Goal: Information Seeking & Learning: Learn about a topic

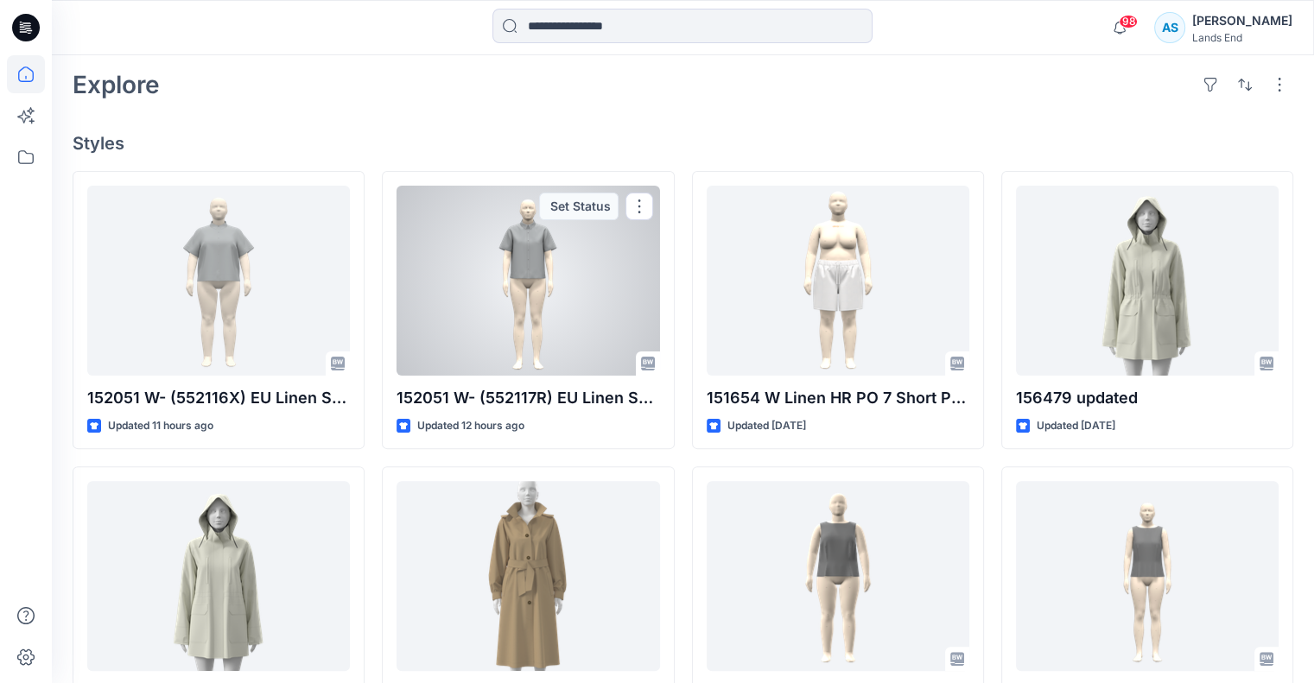
scroll to position [432, 0]
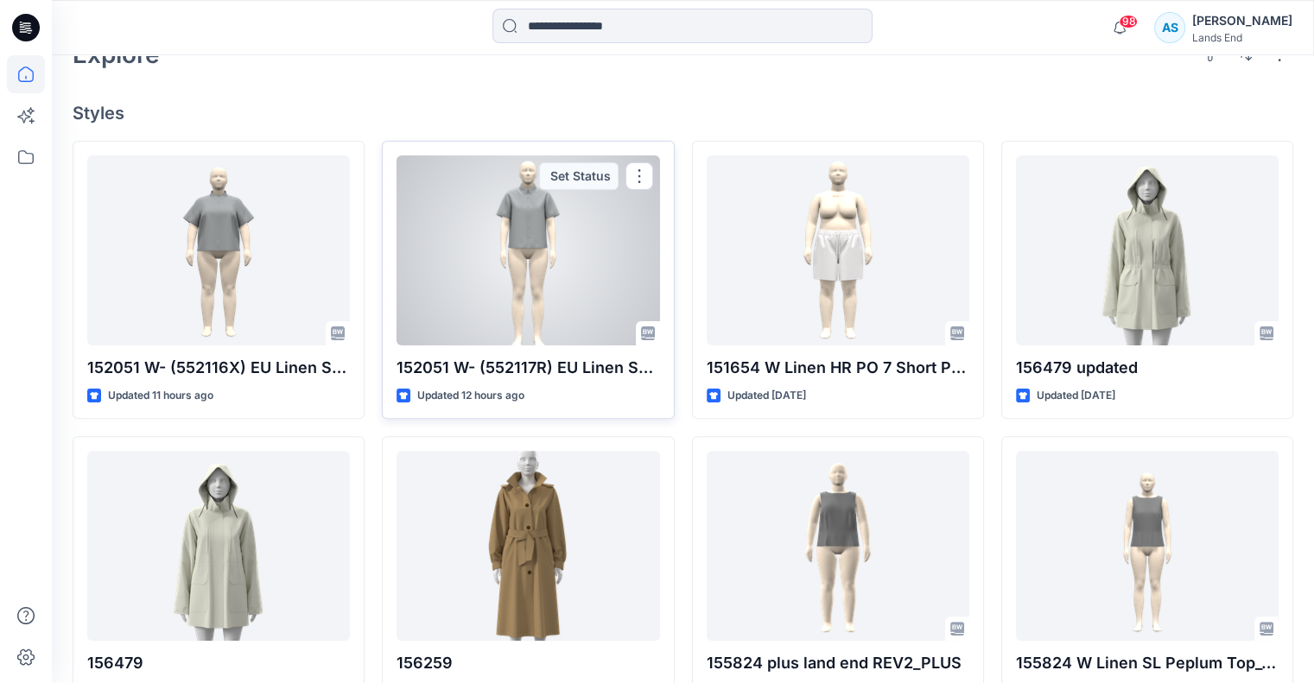
click at [551, 234] on div at bounding box center [528, 250] width 263 height 190
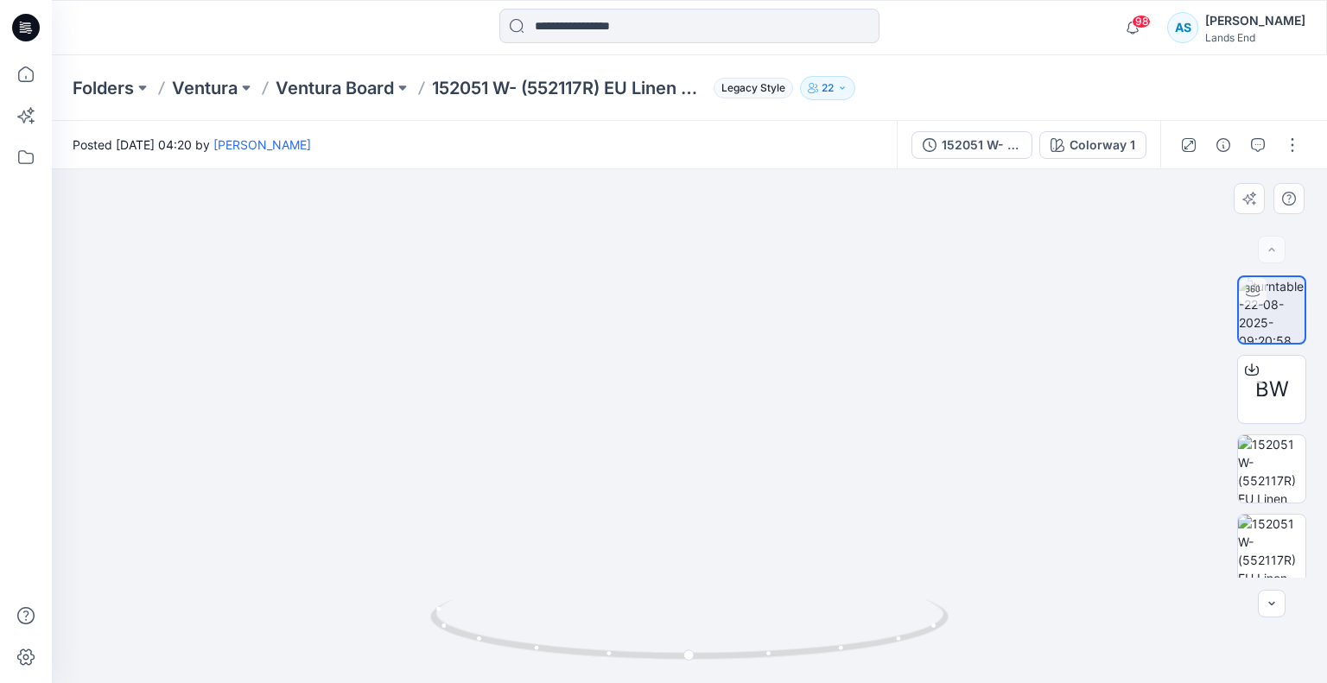
drag, startPoint x: 724, startPoint y: 279, endPoint x: 715, endPoint y: 424, distance: 145.4
click at [715, 424] on img at bounding box center [690, 380] width 992 height 608
drag, startPoint x: 659, startPoint y: 656, endPoint x: 688, endPoint y: 659, distance: 29.6
click at [688, 659] on icon at bounding box center [691, 632] width 523 height 65
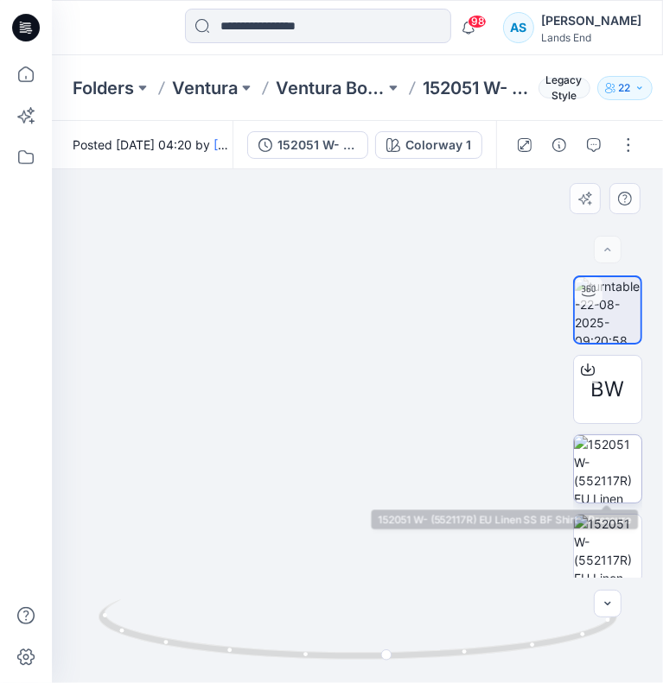
click at [587, 467] on img at bounding box center [607, 468] width 67 height 67
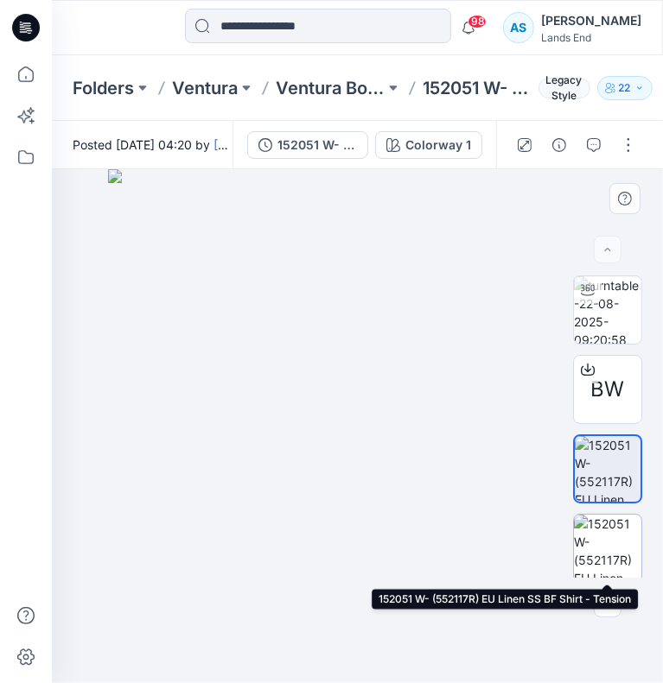
click at [584, 529] on img at bounding box center [607, 548] width 67 height 67
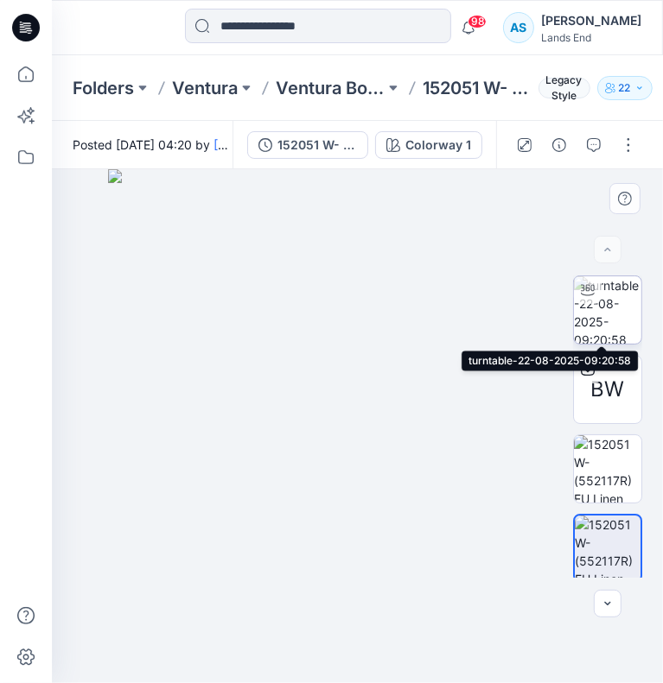
click at [622, 314] on img at bounding box center [607, 309] width 67 height 67
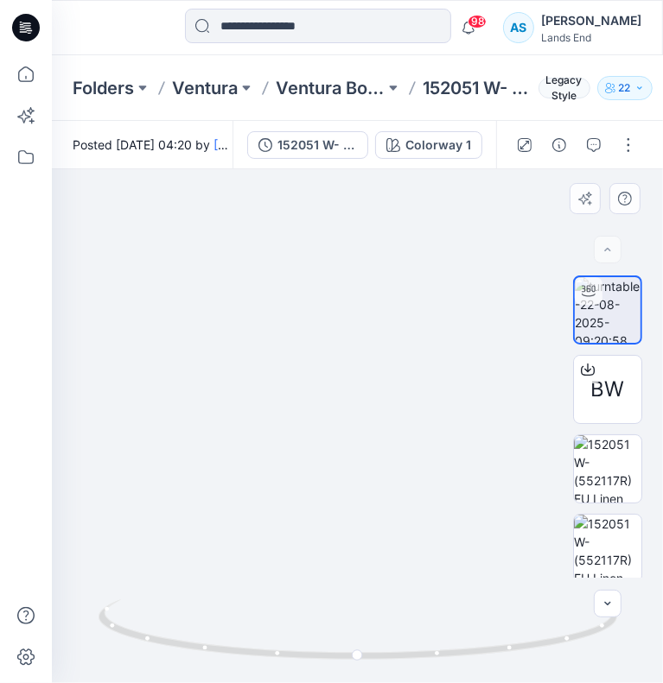
drag, startPoint x: 366, startPoint y: 293, endPoint x: 364, endPoint y: 453, distance: 159.8
click at [364, 453] on img at bounding box center [355, 316] width 1279 height 736
click at [341, 404] on img at bounding box center [355, 316] width 1279 height 736
drag, startPoint x: 294, startPoint y: 654, endPoint x: 466, endPoint y: 671, distance: 173.6
click at [466, 671] on div at bounding box center [357, 640] width 518 height 86
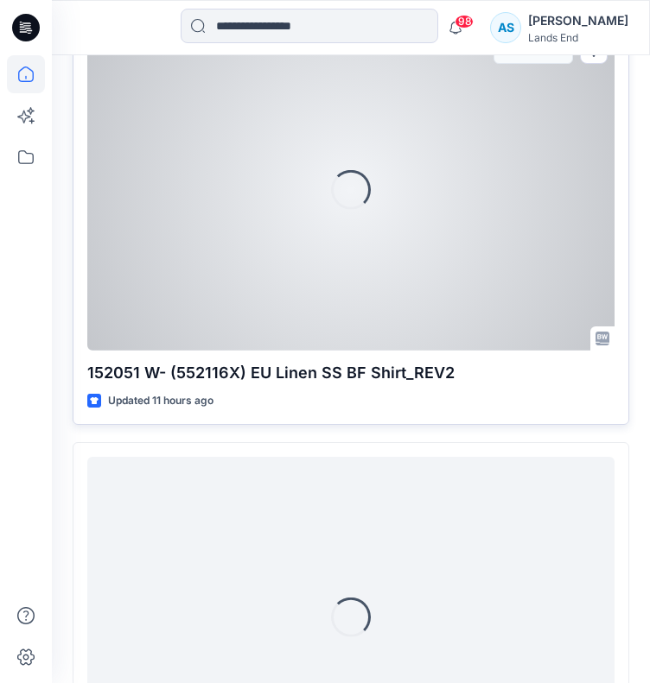
scroll to position [657, 0]
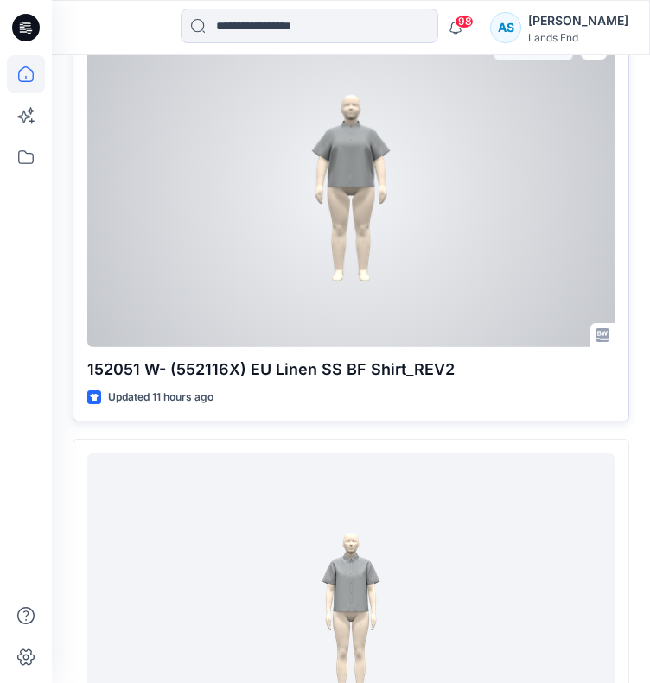
click at [272, 371] on p "152051 W- (552116X) EU Linen SS BF Shirt_REV2" at bounding box center [350, 370] width 527 height 24
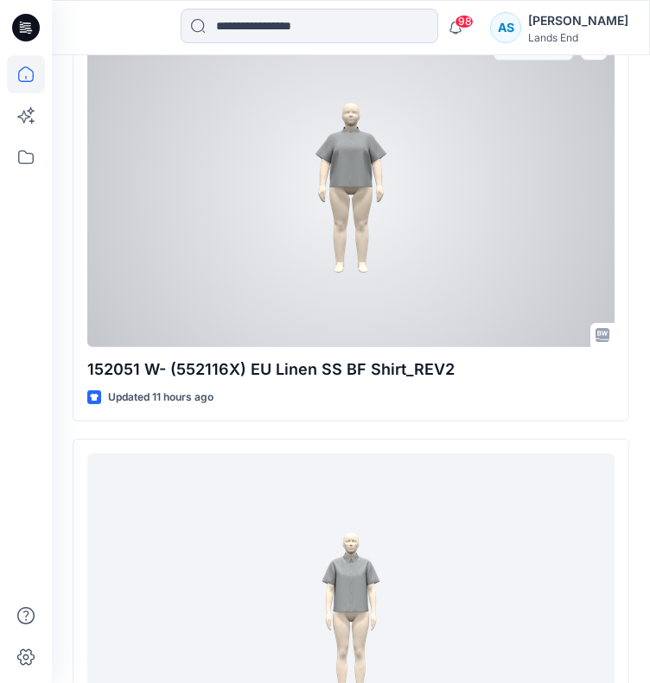
click at [399, 186] on div at bounding box center [350, 187] width 527 height 322
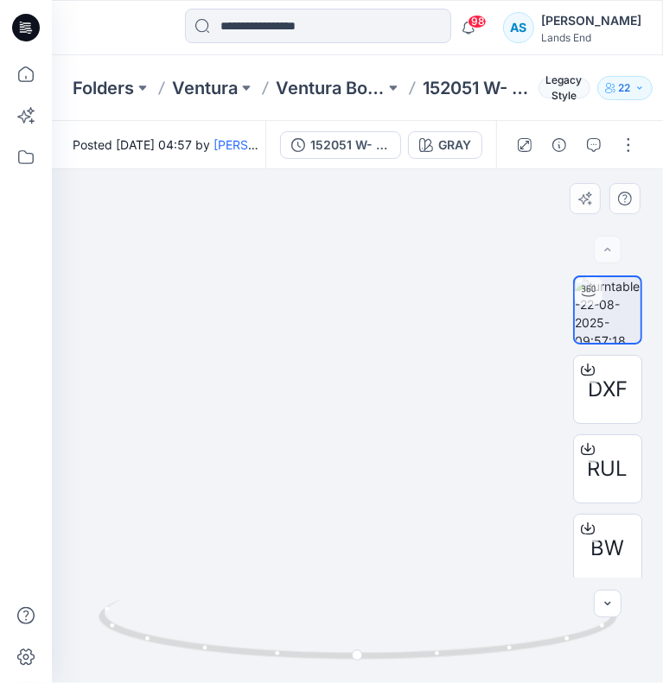
drag, startPoint x: 370, startPoint y: 292, endPoint x: 371, endPoint y: 453, distance: 160.7
click at [371, 453] on img at bounding box center [358, 340] width 1183 height 688
drag, startPoint x: 287, startPoint y: 650, endPoint x: 474, endPoint y: 654, distance: 187.5
click at [474, 654] on icon at bounding box center [359, 632] width 523 height 65
drag, startPoint x: 283, startPoint y: 649, endPoint x: 403, endPoint y: 651, distance: 120.1
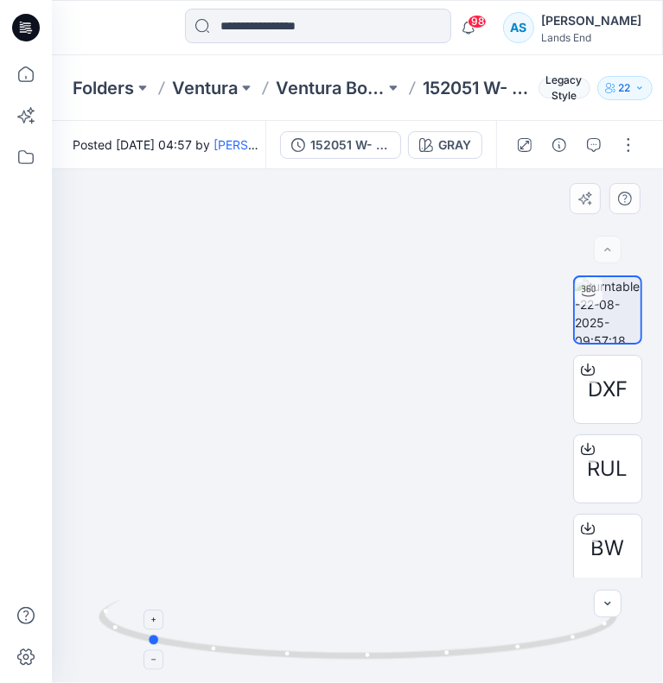
click at [403, 651] on icon at bounding box center [359, 632] width 523 height 65
drag, startPoint x: 289, startPoint y: 658, endPoint x: 372, endPoint y: 652, distance: 84.0
click at [372, 652] on icon at bounding box center [359, 632] width 523 height 65
drag, startPoint x: 371, startPoint y: 652, endPoint x: 273, endPoint y: 644, distance: 98.9
click at [273, 644] on icon at bounding box center [359, 632] width 523 height 65
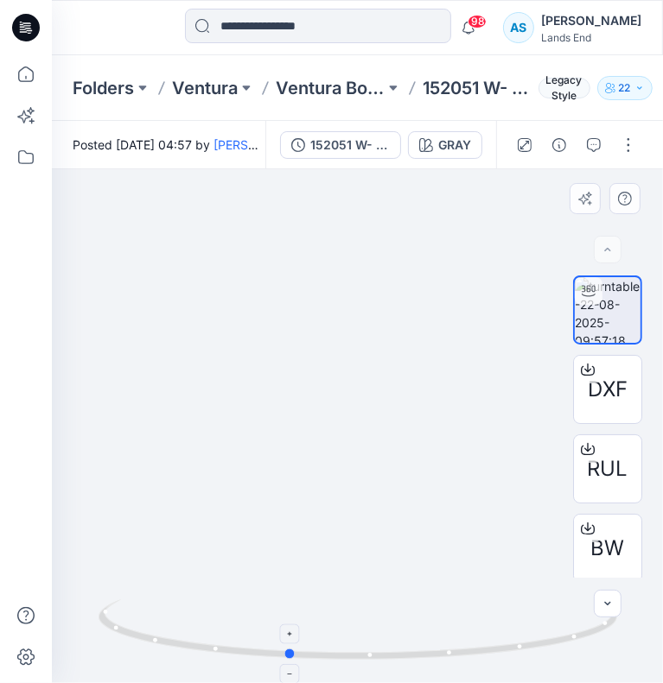
drag, startPoint x: 276, startPoint y: 650, endPoint x: 432, endPoint y: 653, distance: 155.5
click at [432, 653] on icon at bounding box center [359, 632] width 523 height 65
